Goal: Communication & Community: Answer question/provide support

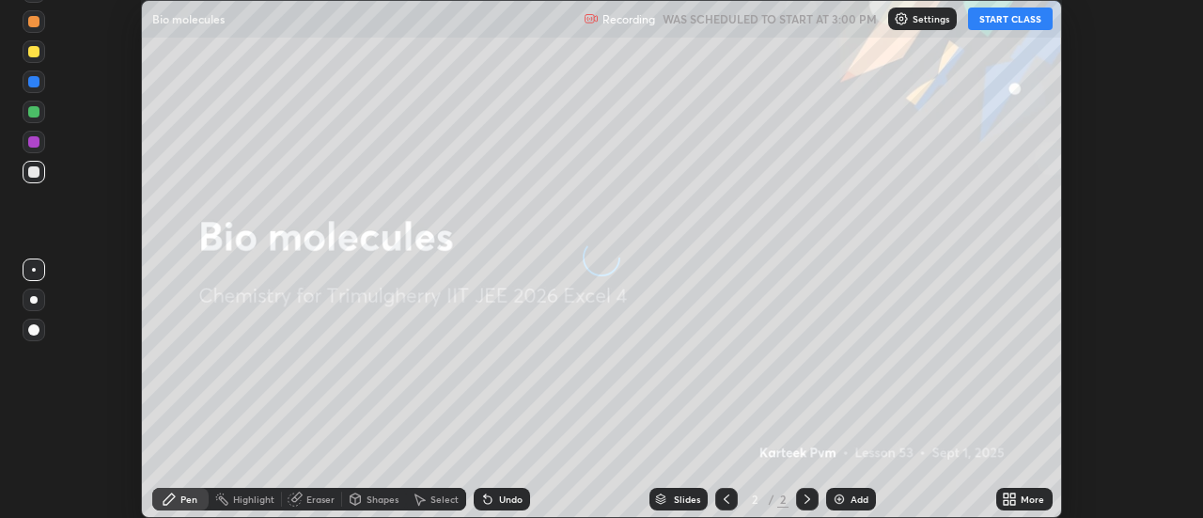
scroll to position [518, 1203]
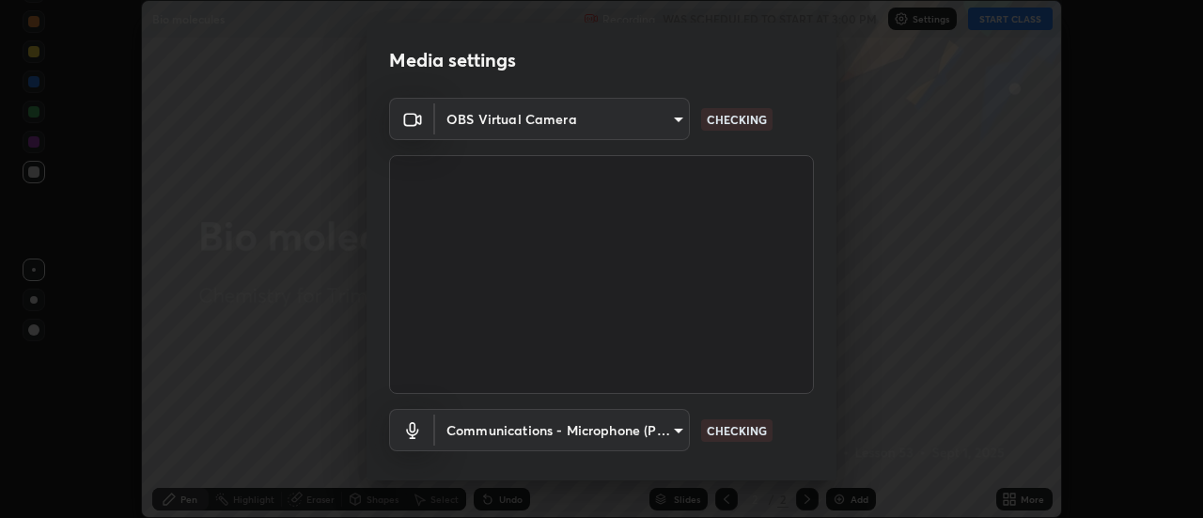
type input "9255d0ea4f7f4a742749cebd111cbd092d00bb49662c79401ed7f424fd1dd9ca"
type input "communications"
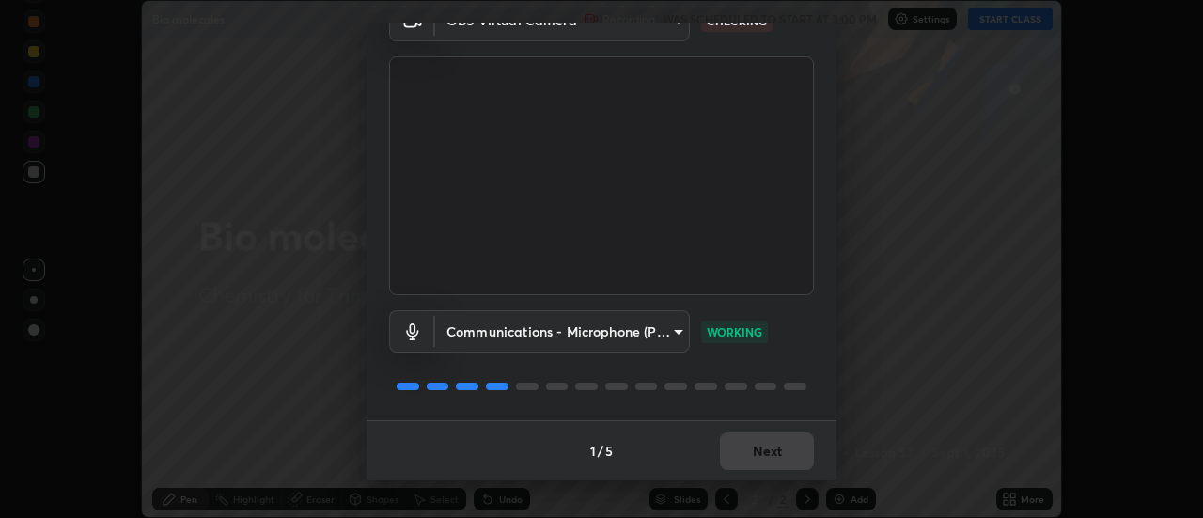
click at [772, 447] on div "1 / 5 Next" at bounding box center [602, 450] width 470 height 60
click at [768, 448] on div "1 / 5 Next" at bounding box center [602, 450] width 470 height 60
click at [766, 447] on div "1 / 5 Next" at bounding box center [602, 450] width 470 height 60
click at [753, 451] on button "Next" at bounding box center [767, 452] width 94 height 38
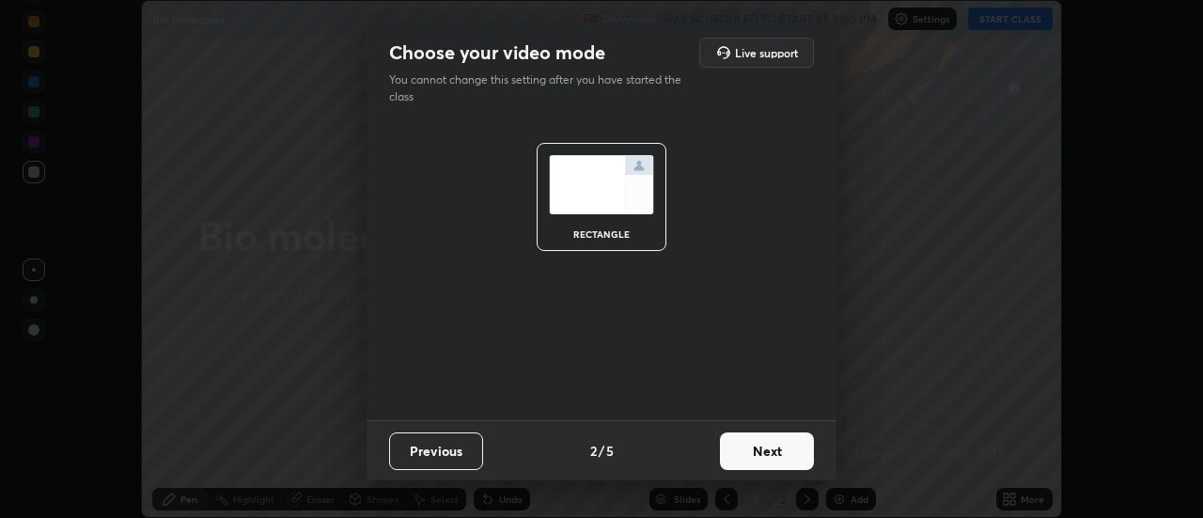
click at [750, 455] on button "Next" at bounding box center [767, 452] width 94 height 38
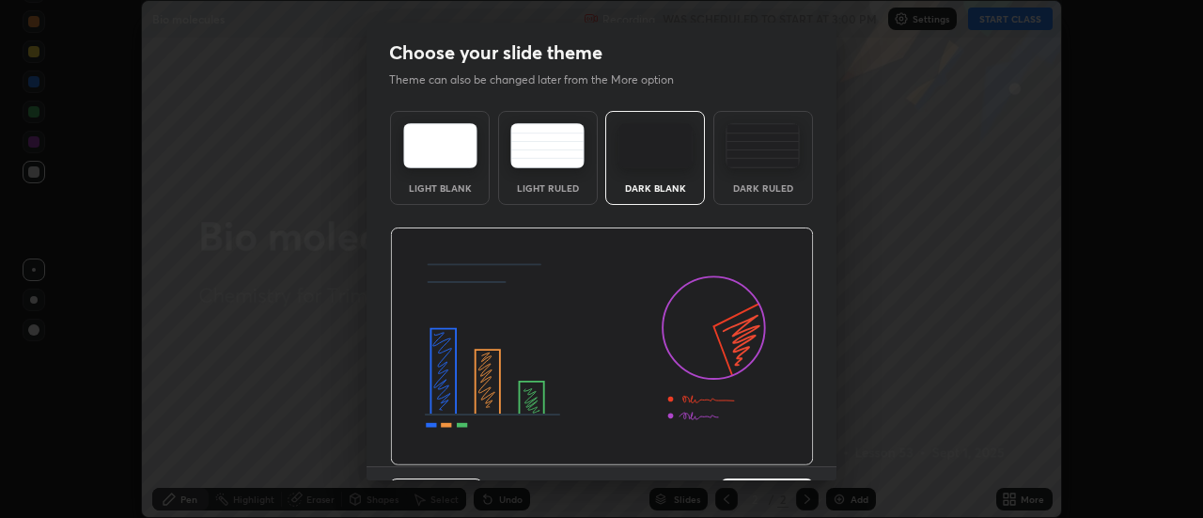
click at [752, 453] on img at bounding box center [602, 347] width 424 height 239
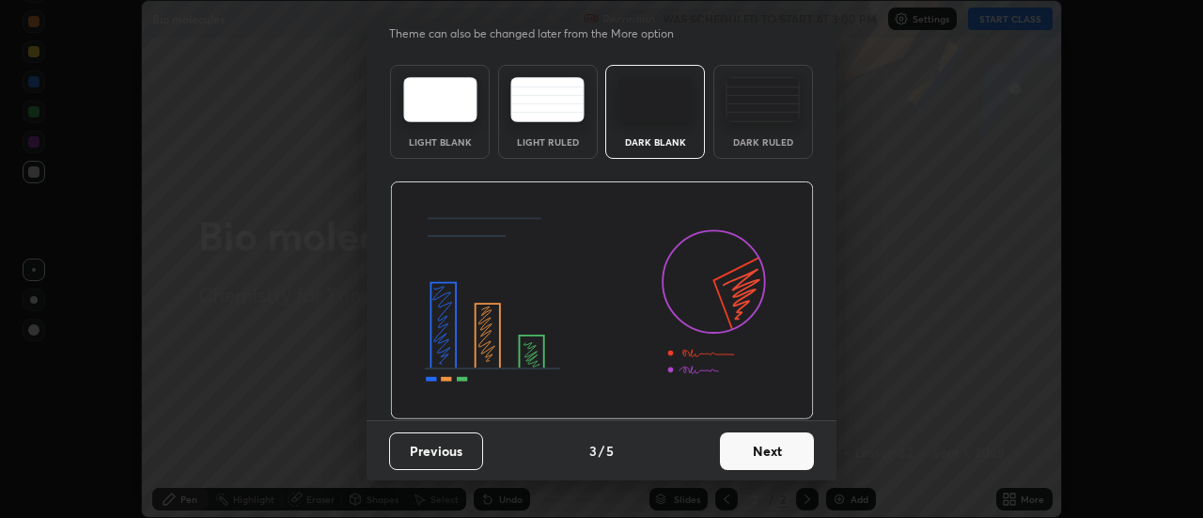
click at [755, 454] on button "Next" at bounding box center [767, 452] width 94 height 38
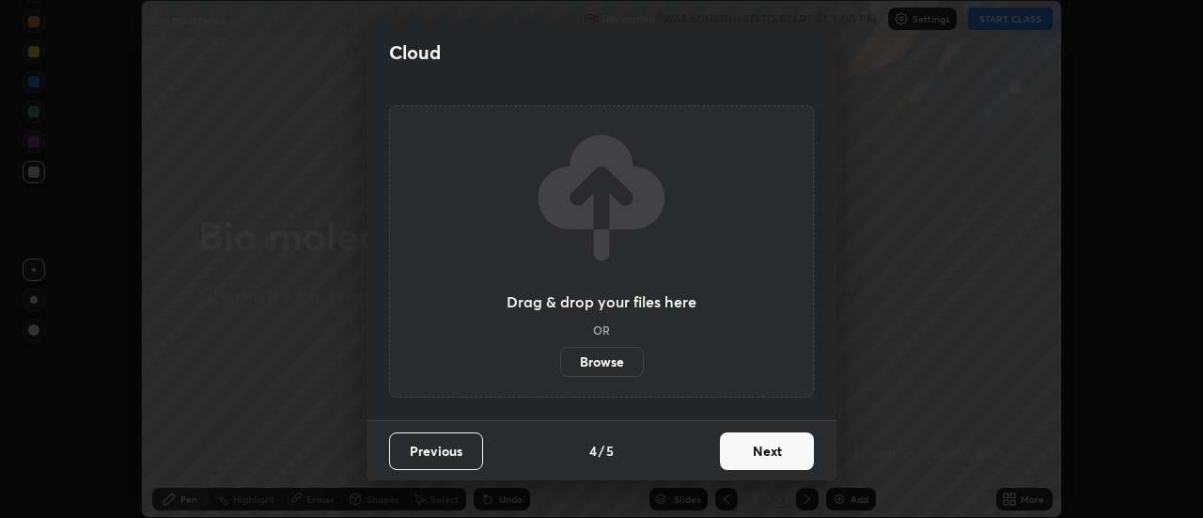
click at [758, 453] on button "Next" at bounding box center [767, 452] width 94 height 38
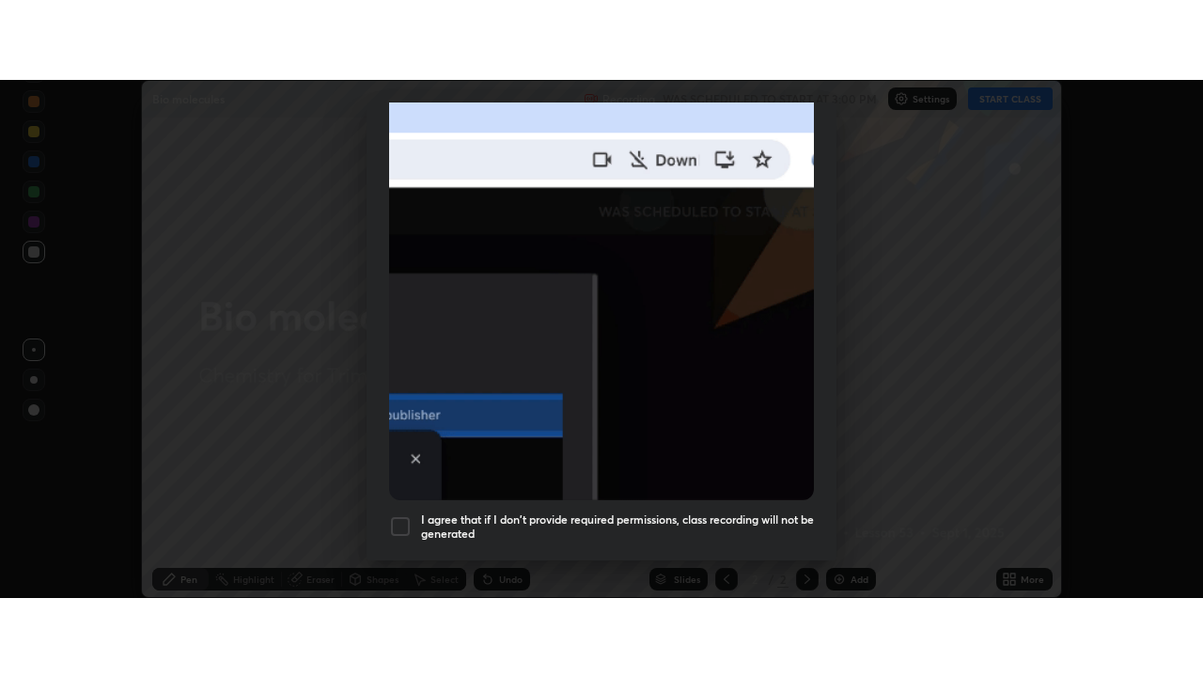
scroll to position [482, 0]
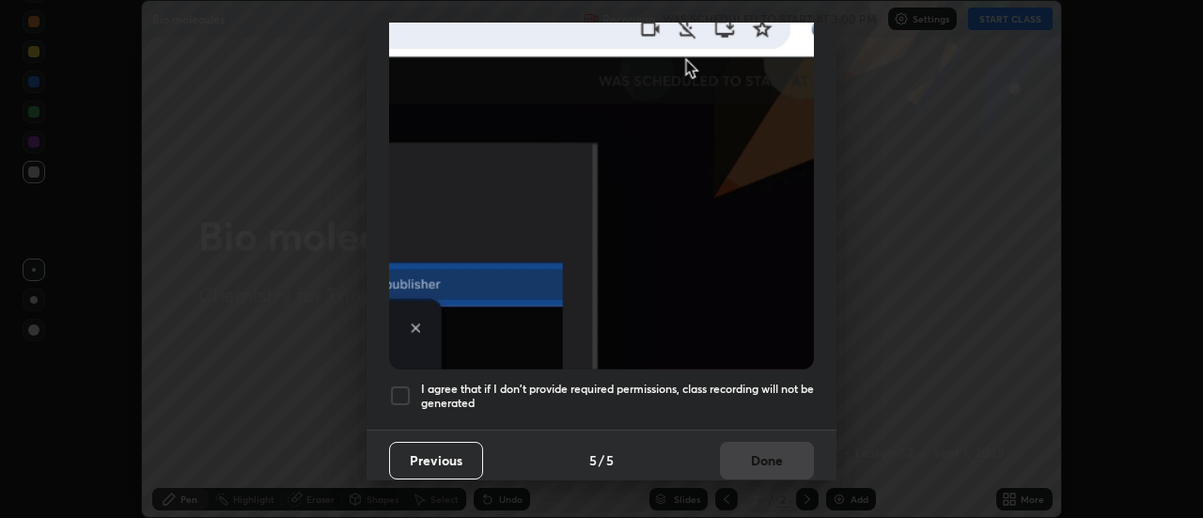
click at [397, 387] on div at bounding box center [400, 396] width 23 height 23
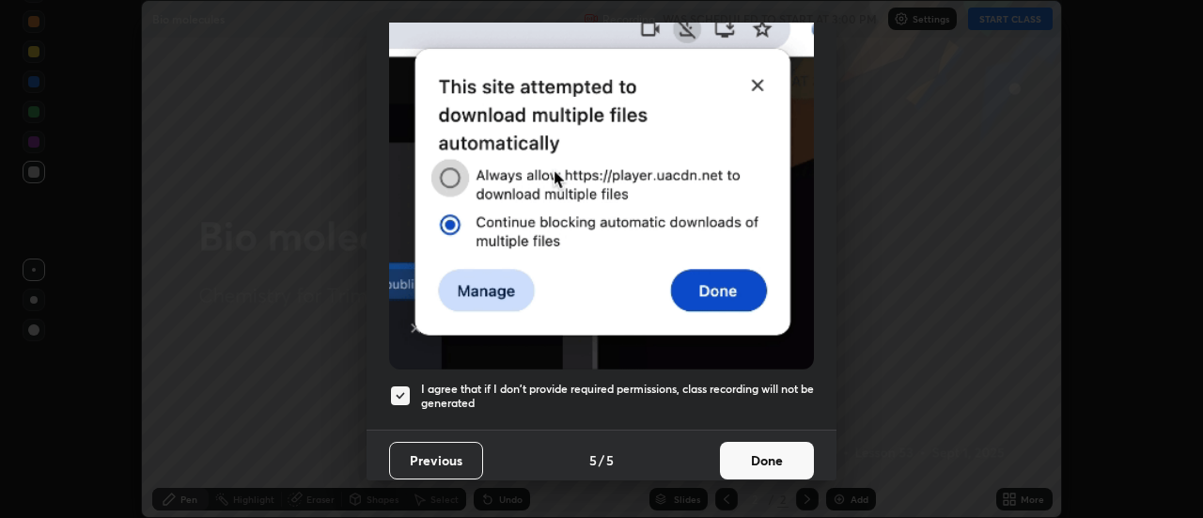
click at [729, 442] on button "Done" at bounding box center [767, 461] width 94 height 38
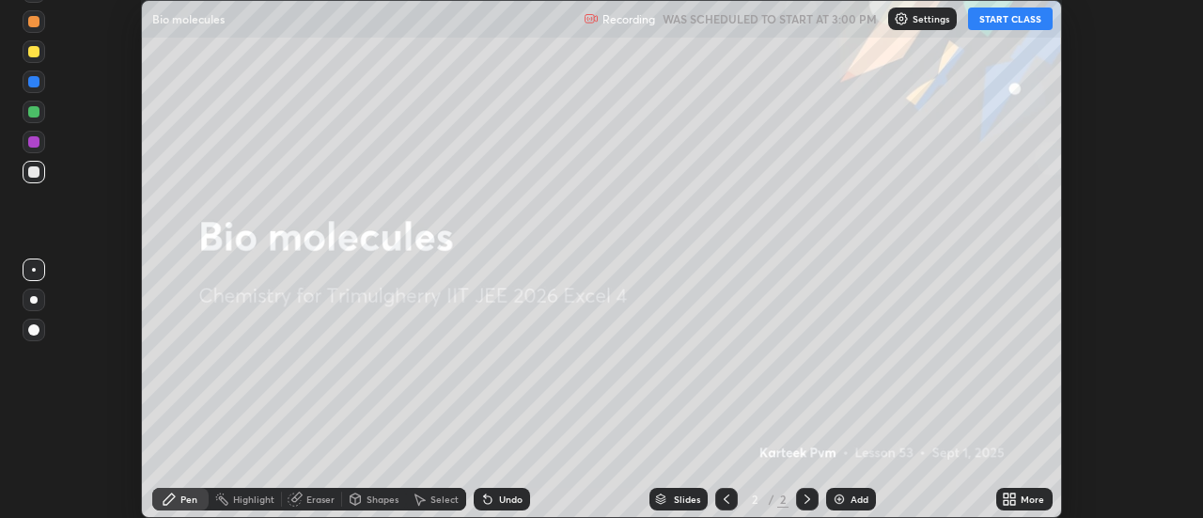
click at [1028, 18] on button "START CLASS" at bounding box center [1010, 19] width 85 height 23
click at [1009, 496] on icon at bounding box center [1006, 496] width 5 height 5
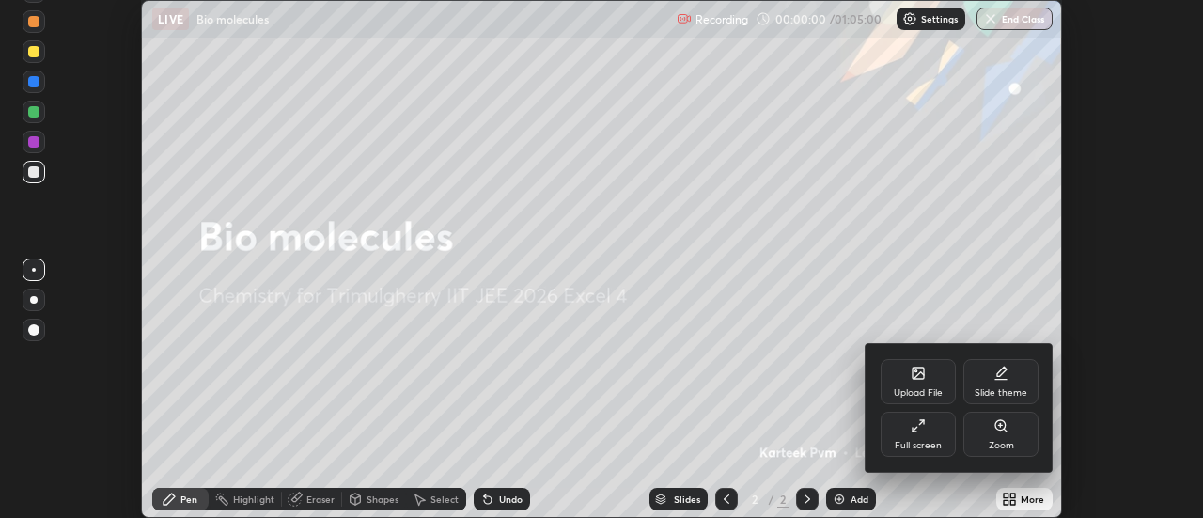
click at [916, 435] on div "Full screen" at bounding box center [918, 434] width 75 height 45
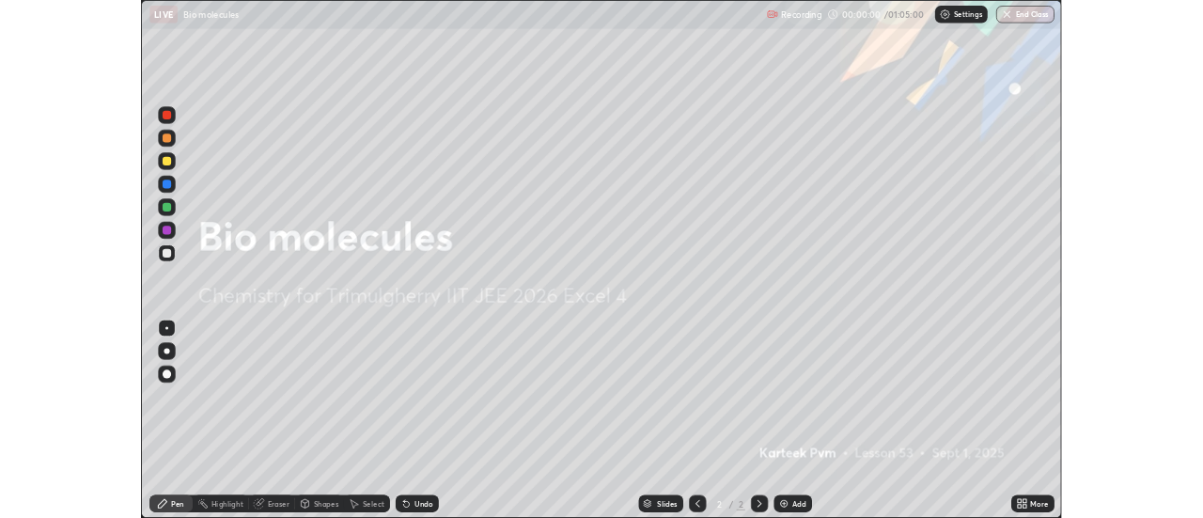
scroll to position [677, 1203]
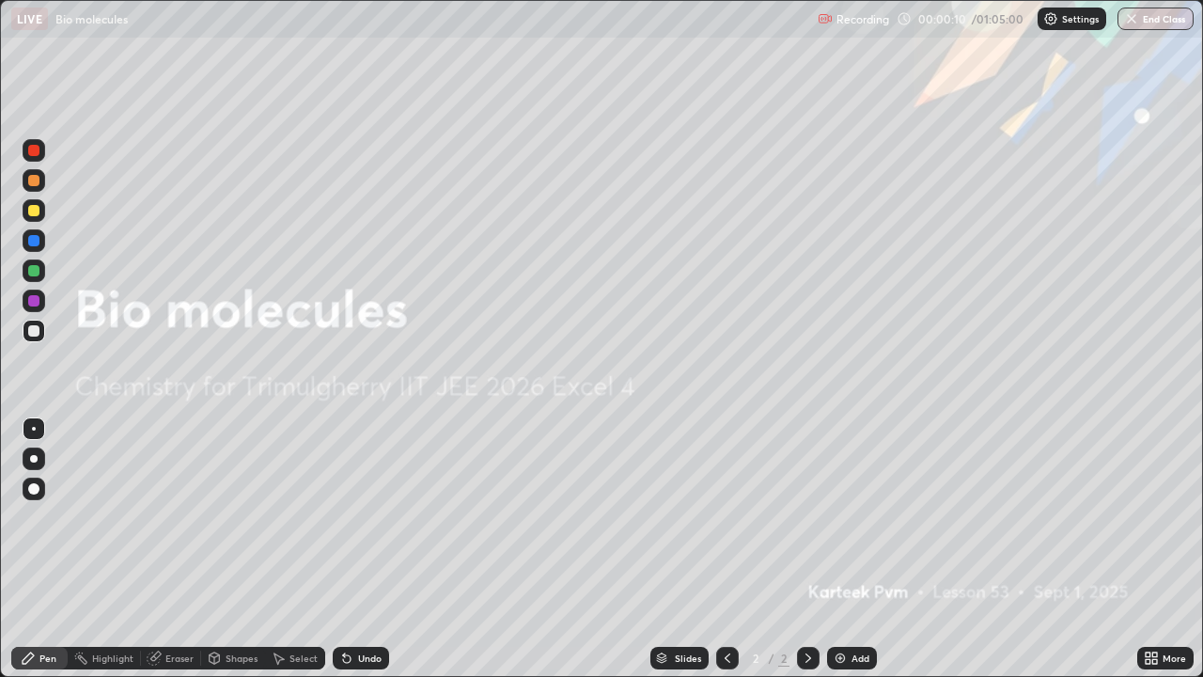
click at [842, 517] on div "Add" at bounding box center [852, 658] width 50 height 23
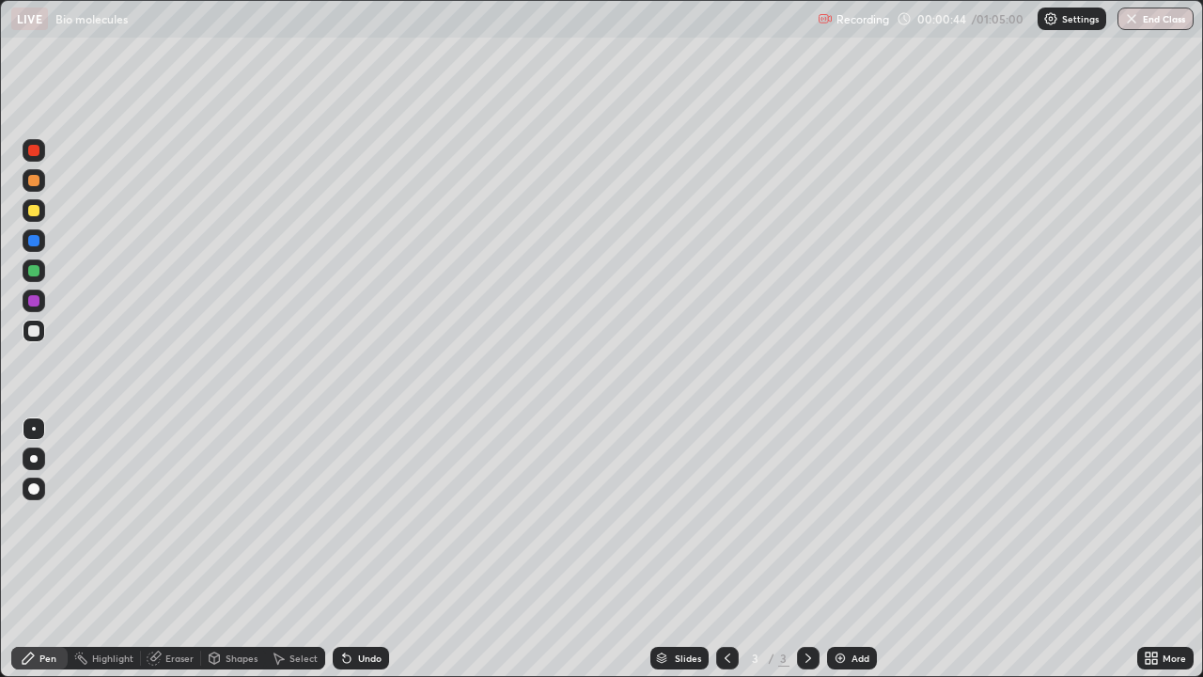
click at [38, 214] on div at bounding box center [33, 210] width 11 height 11
click at [354, 517] on div "Undo" at bounding box center [361, 658] width 56 height 23
click at [352, 517] on div "Undo" at bounding box center [361, 658] width 56 height 23
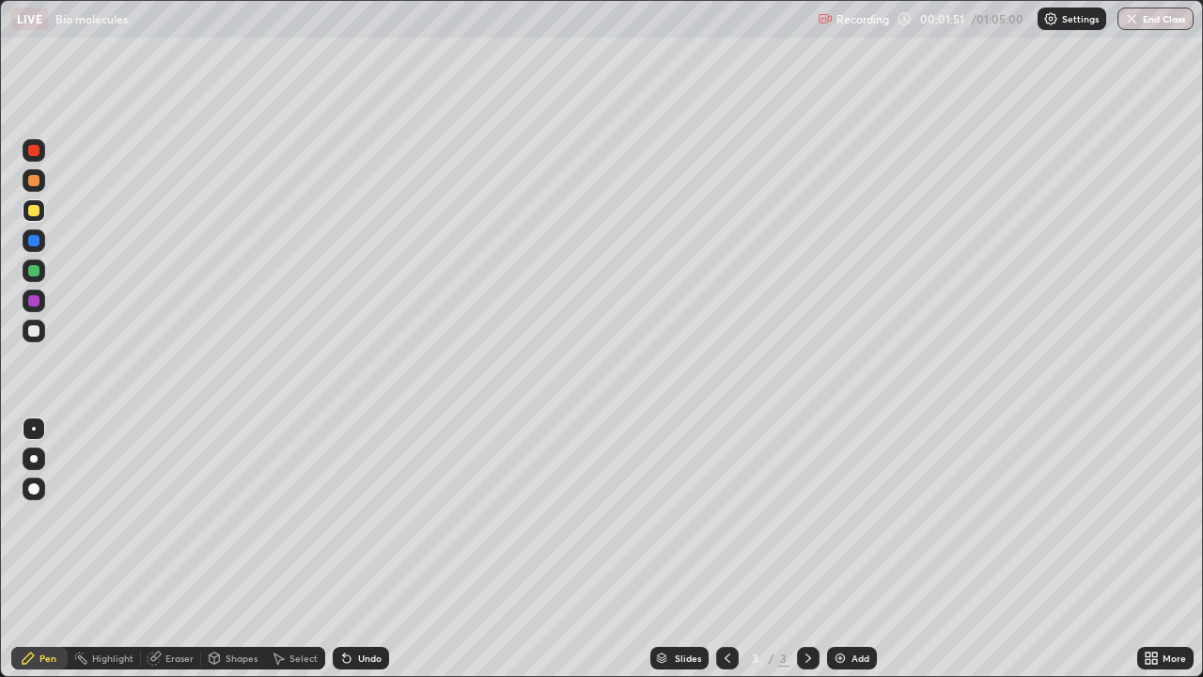
click at [353, 517] on div "Undo" at bounding box center [361, 658] width 56 height 23
click at [351, 517] on icon at bounding box center [346, 658] width 15 height 15
click at [358, 517] on div "Undo" at bounding box center [370, 657] width 24 height 9
click at [39, 329] on div at bounding box center [33, 330] width 11 height 11
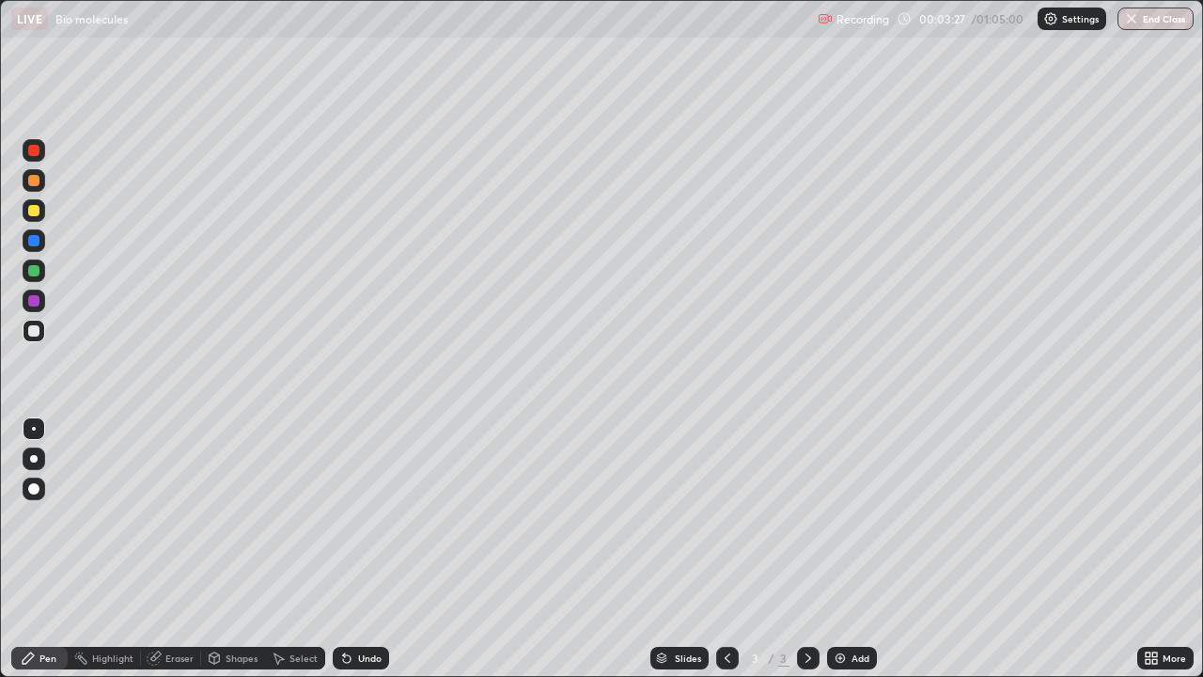
click at [33, 212] on div at bounding box center [33, 210] width 11 height 11
click at [360, 517] on div "Undo" at bounding box center [370, 657] width 24 height 9
click at [36, 336] on div at bounding box center [33, 330] width 11 height 11
click at [32, 210] on div at bounding box center [33, 210] width 11 height 11
click at [180, 517] on div "Eraser" at bounding box center [171, 658] width 60 height 23
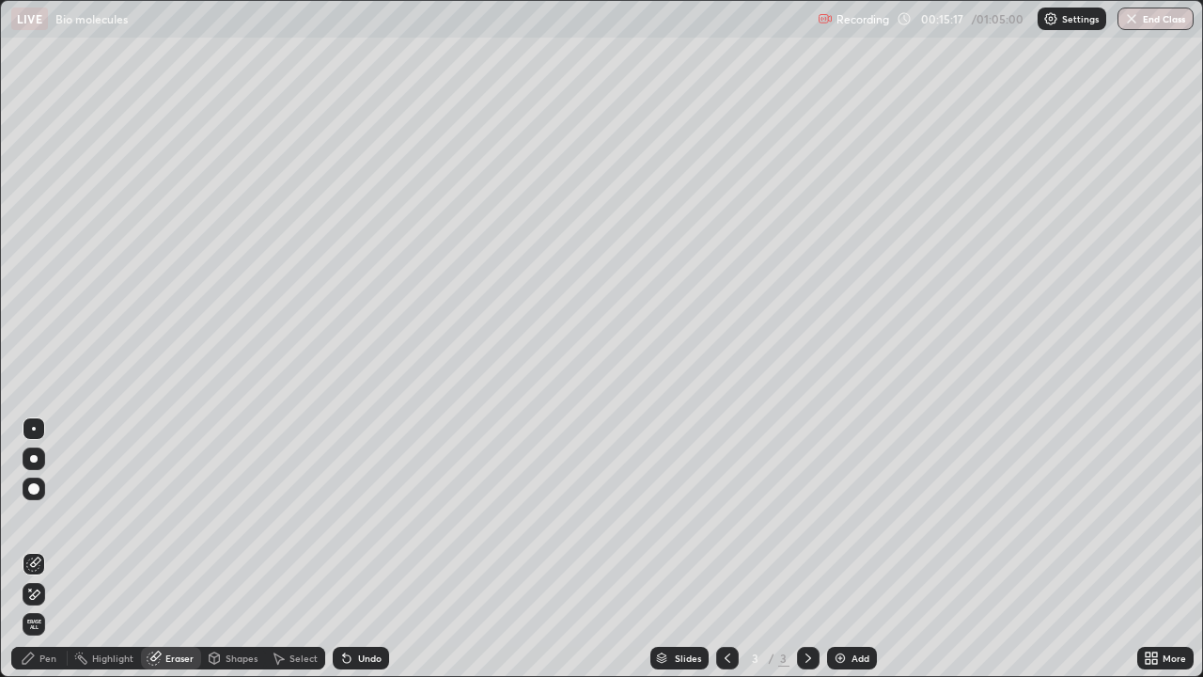
click at [43, 517] on div "Pen" at bounding box center [47, 657] width 17 height 9
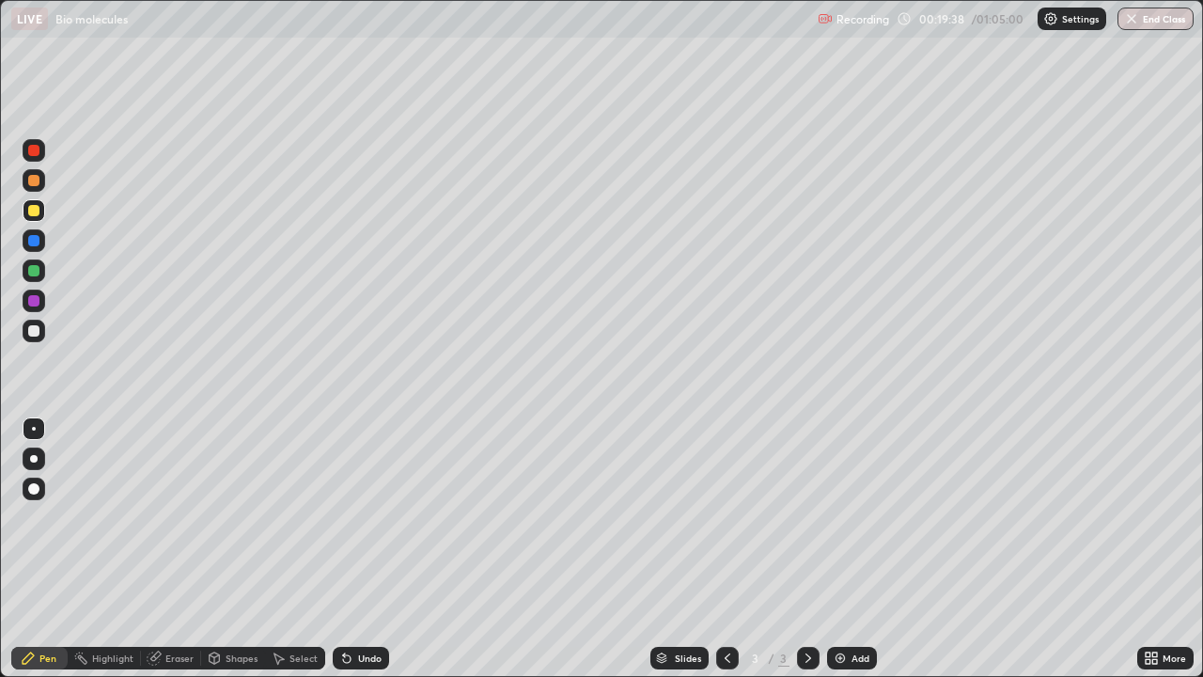
click at [863, 517] on div "Add" at bounding box center [861, 657] width 18 height 9
click at [351, 517] on div "Undo" at bounding box center [361, 658] width 56 height 23
click at [348, 517] on div "Undo" at bounding box center [361, 658] width 56 height 23
click at [353, 517] on div "Undo" at bounding box center [361, 658] width 56 height 23
click at [40, 331] on div at bounding box center [34, 331] width 23 height 23
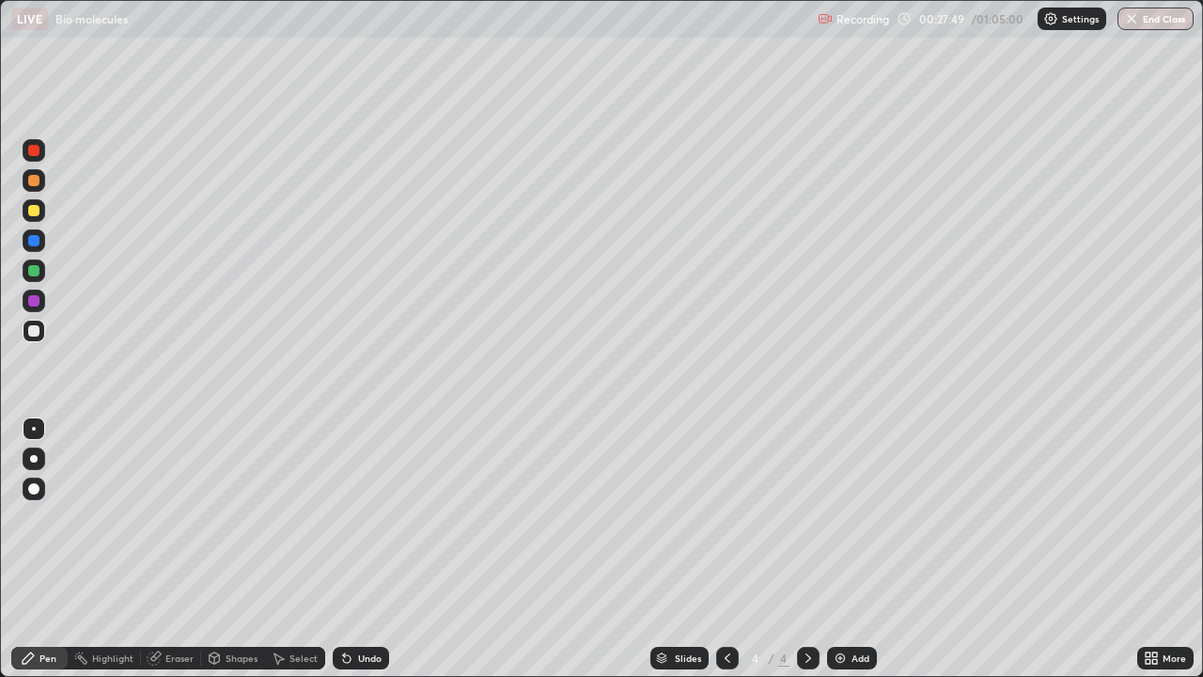
click at [863, 517] on div "Add" at bounding box center [861, 657] width 18 height 9
click at [35, 209] on div at bounding box center [33, 210] width 11 height 11
click at [862, 517] on div "Add" at bounding box center [861, 657] width 18 height 9
click at [36, 327] on div at bounding box center [33, 330] width 11 height 11
click at [834, 517] on img at bounding box center [840, 658] width 15 height 15
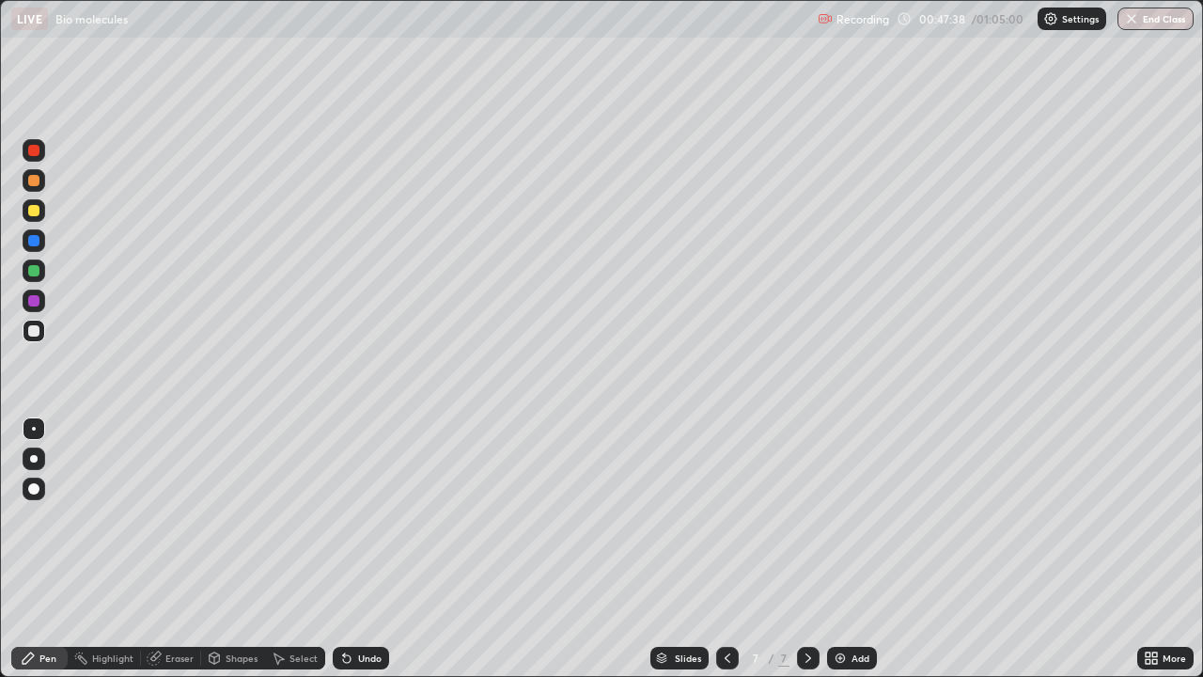
click at [35, 211] on div at bounding box center [33, 210] width 11 height 11
click at [36, 326] on div at bounding box center [33, 330] width 11 height 11
click at [33, 218] on div at bounding box center [34, 210] width 23 height 23
click at [365, 517] on div "Undo" at bounding box center [370, 657] width 24 height 9
click at [364, 517] on div "Undo" at bounding box center [370, 657] width 24 height 9
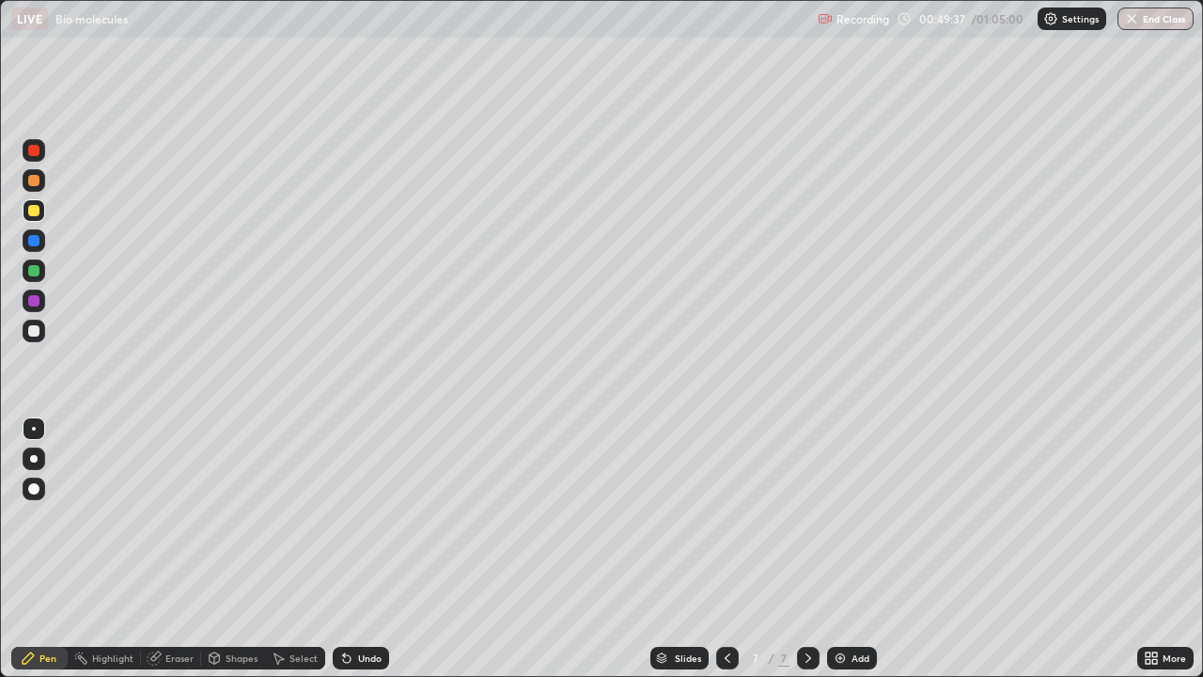
click at [359, 517] on div "Undo" at bounding box center [361, 658] width 56 height 23
click at [42, 326] on div at bounding box center [34, 331] width 23 height 23
click at [38, 209] on div at bounding box center [33, 210] width 11 height 11
click at [34, 338] on div at bounding box center [34, 331] width 23 height 23
click at [852, 517] on div "Add" at bounding box center [861, 657] width 18 height 9
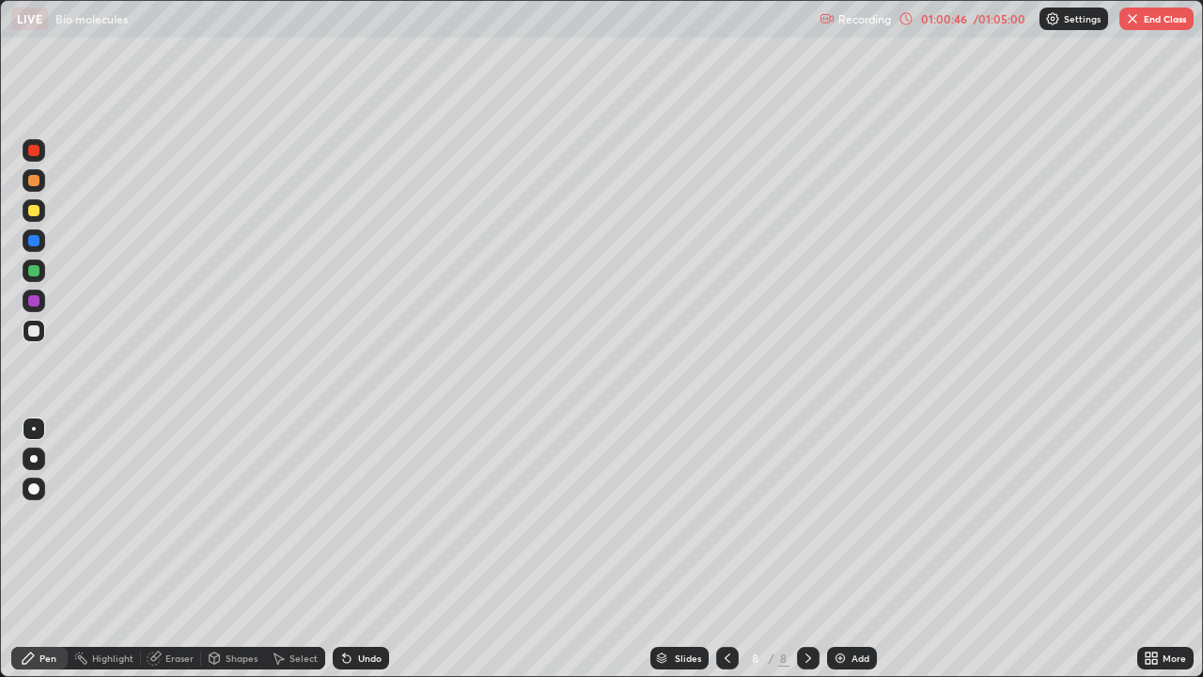
click at [726, 517] on icon at bounding box center [727, 658] width 15 height 15
click at [1154, 14] on button "End Class" at bounding box center [1157, 19] width 74 height 23
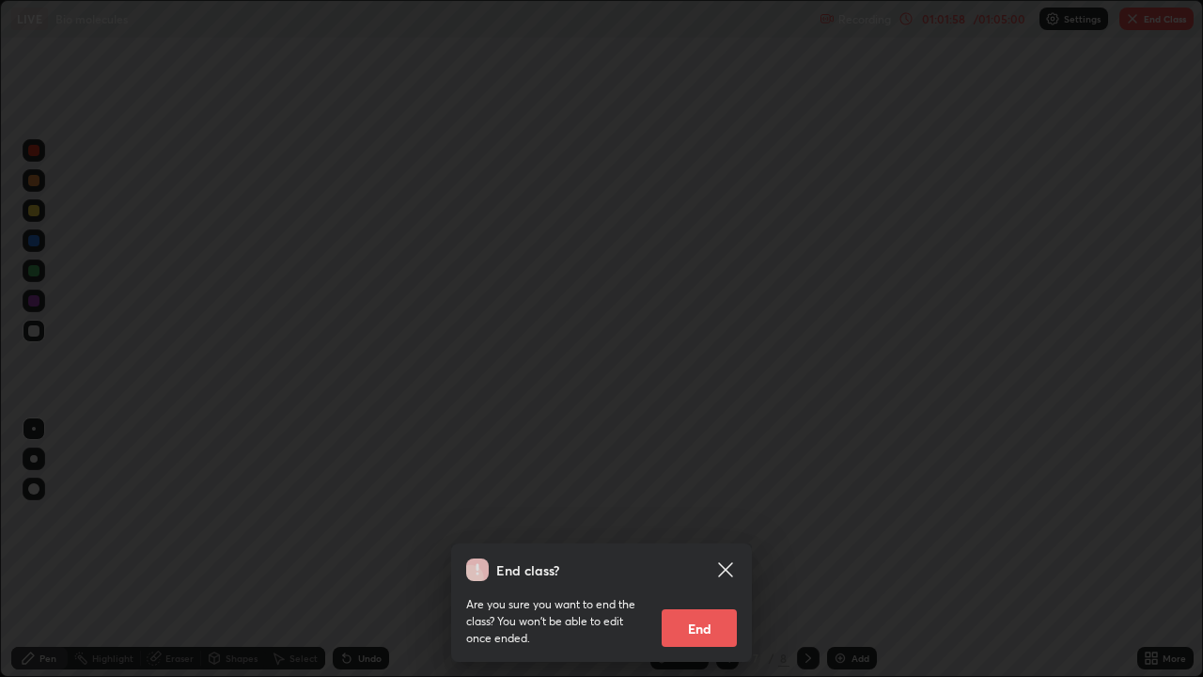
click at [712, 517] on button "End" at bounding box center [699, 628] width 75 height 38
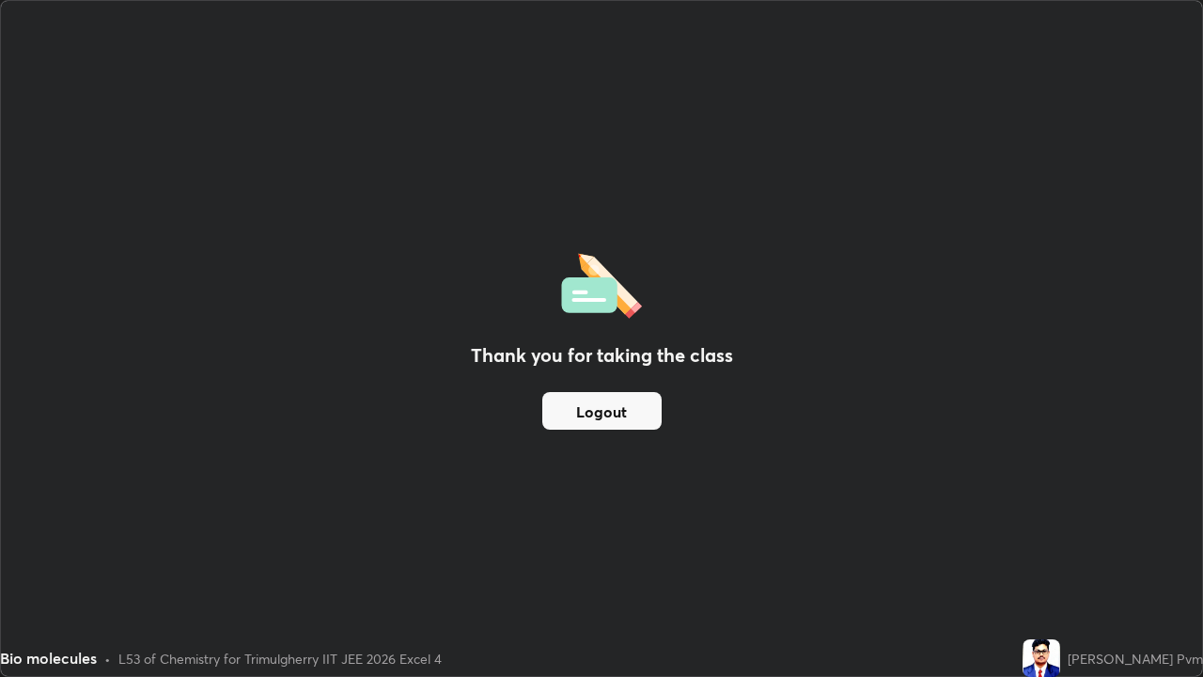
click at [588, 398] on button "Logout" at bounding box center [602, 411] width 119 height 38
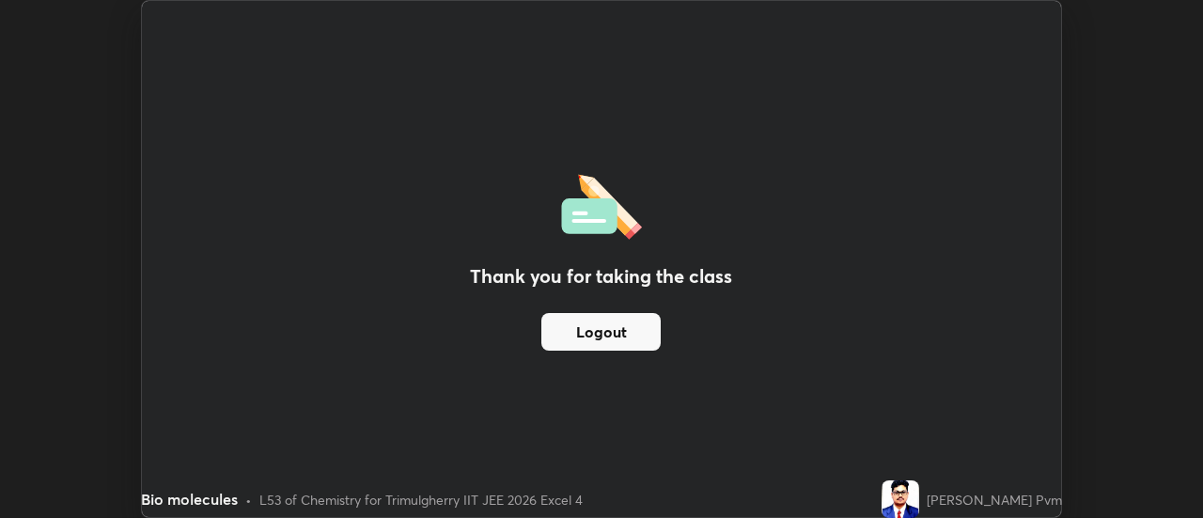
scroll to position [93504, 92819]
